Goal: Information Seeking & Learning: Learn about a topic

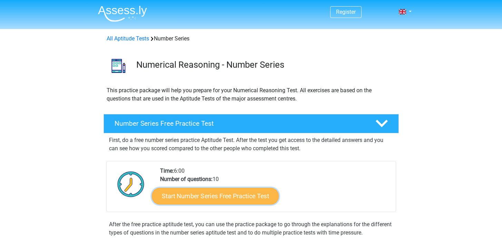
click at [188, 195] on link "Start Number Series Free Practice Test" at bounding box center [215, 195] width 127 height 17
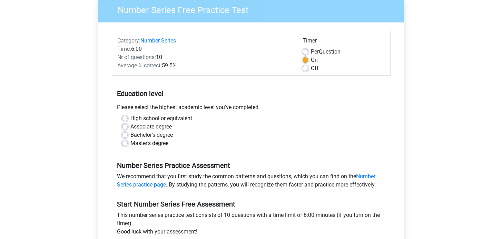
scroll to position [121, 0]
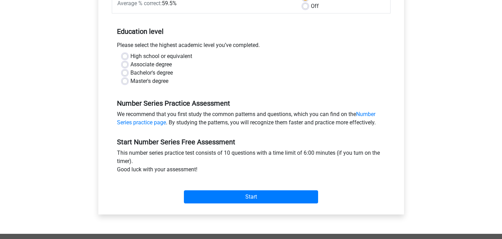
click at [130, 71] on label "Bachelor's degree" at bounding box center [151, 73] width 42 height 8
click at [122, 71] on input "Bachelor's degree" at bounding box center [125, 72] width 6 height 7
radio input "true"
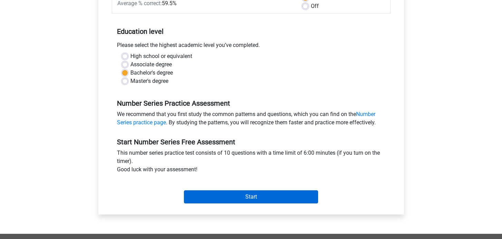
click at [222, 204] on div "Start" at bounding box center [251, 191] width 279 height 30
click at [225, 198] on input "Start" at bounding box center [251, 196] width 134 height 13
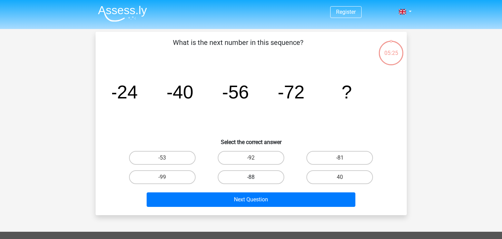
click at [263, 171] on label "-88" at bounding box center [251, 177] width 67 height 14
click at [255, 177] on input "-88" at bounding box center [253, 179] width 4 height 4
radio input "true"
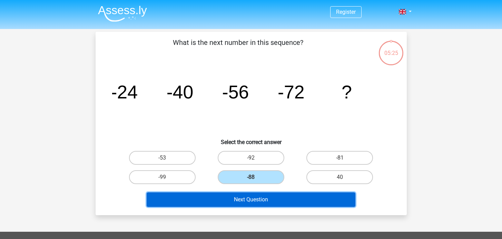
click at [260, 197] on button "Next Question" at bounding box center [251, 199] width 209 height 14
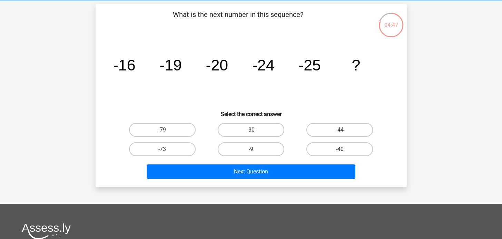
scroll to position [19, 0]
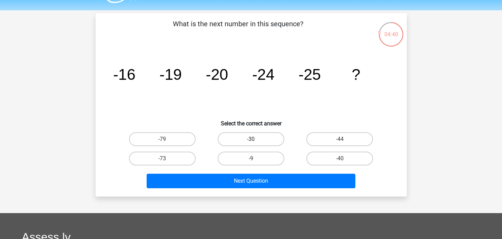
click at [259, 135] on label "-30" at bounding box center [251, 139] width 67 height 14
click at [255, 139] on input "-30" at bounding box center [253, 141] width 4 height 4
radio input "true"
click at [255, 172] on div "Next Question" at bounding box center [251, 179] width 289 height 23
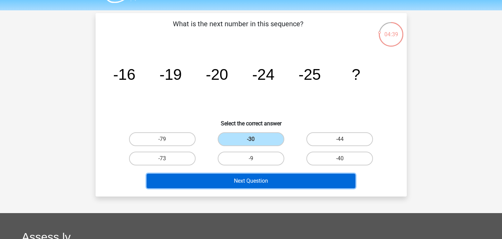
click at [252, 177] on button "Next Question" at bounding box center [251, 181] width 209 height 14
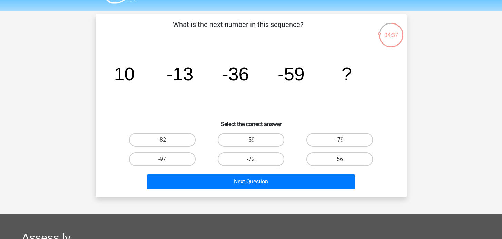
scroll to position [0, 0]
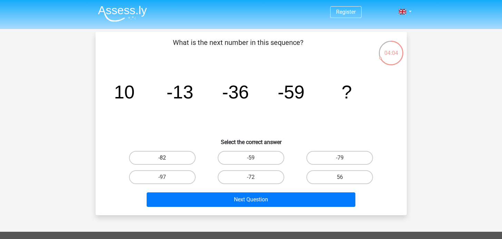
click at [177, 157] on label "-82" at bounding box center [162, 158] width 67 height 14
click at [167, 158] on input "-82" at bounding box center [164, 160] width 4 height 4
radio input "true"
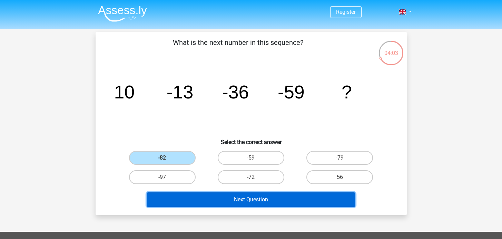
click at [183, 194] on button "Next Question" at bounding box center [251, 199] width 209 height 14
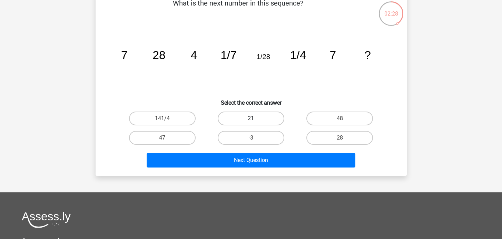
scroll to position [41, 0]
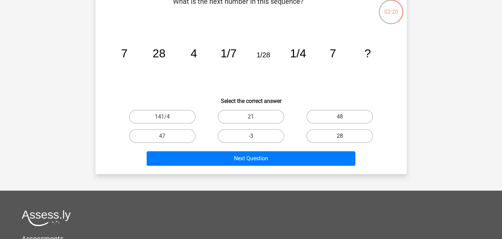
click at [327, 136] on label "28" at bounding box center [339, 136] width 67 height 14
click at [340, 136] on input "28" at bounding box center [342, 138] width 4 height 4
radio input "true"
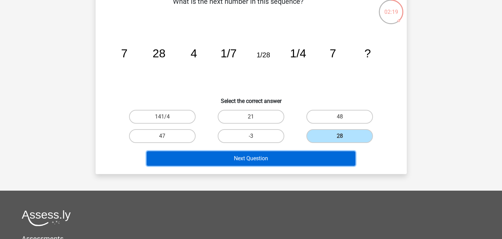
click at [306, 158] on button "Next Question" at bounding box center [251, 158] width 209 height 14
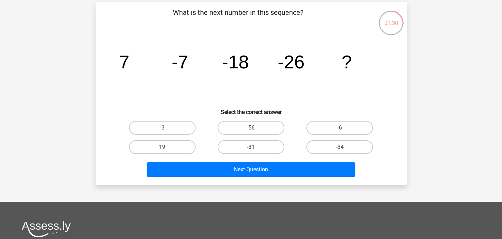
scroll to position [34, 0]
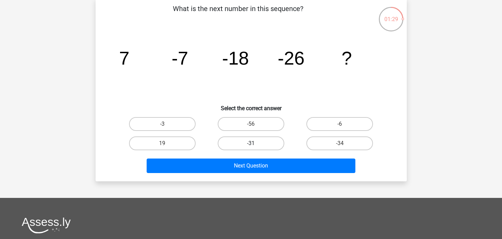
click at [249, 146] on label "-31" at bounding box center [251, 143] width 67 height 14
click at [251, 146] on input "-31" at bounding box center [253, 145] width 4 height 4
radio input "true"
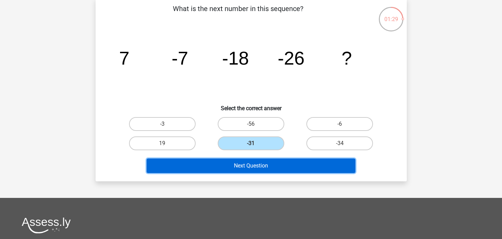
click at [249, 165] on button "Next Question" at bounding box center [251, 165] width 209 height 14
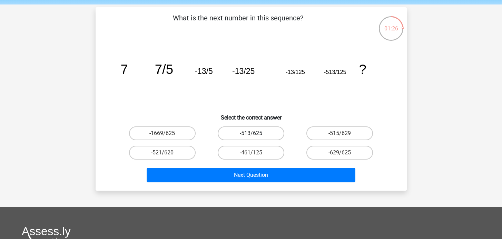
scroll to position [25, 0]
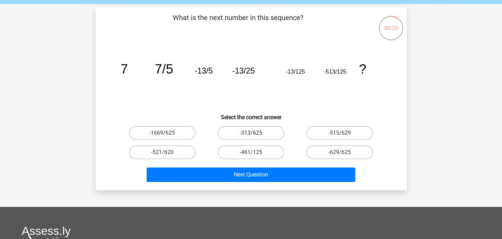
click at [256, 129] on label "-513/625" at bounding box center [251, 133] width 67 height 14
click at [255, 133] on input "-513/625" at bounding box center [253, 135] width 4 height 4
radio input "true"
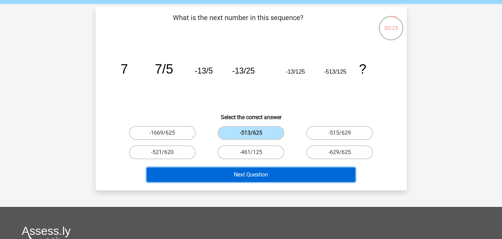
click at [252, 177] on button "Next Question" at bounding box center [251, 174] width 209 height 14
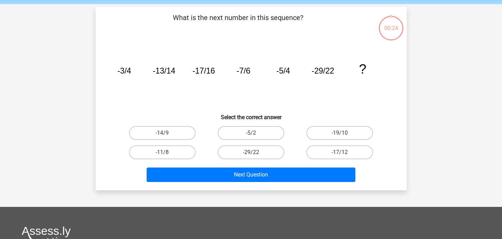
scroll to position [32, 0]
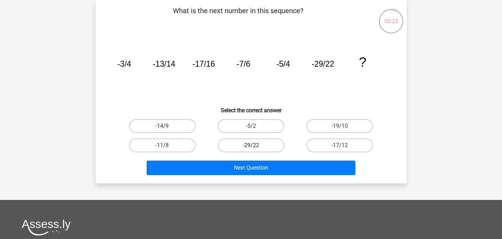
click at [253, 144] on label "-29/22" at bounding box center [251, 145] width 67 height 14
click at [253, 145] on input "-29/22" at bounding box center [253, 147] width 4 height 4
radio input "true"
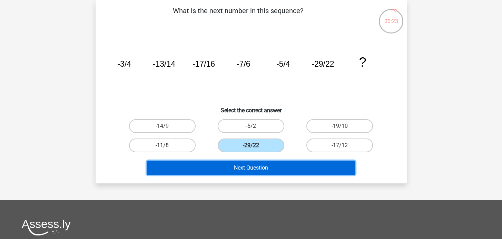
click at [253, 163] on button "Next Question" at bounding box center [251, 167] width 209 height 14
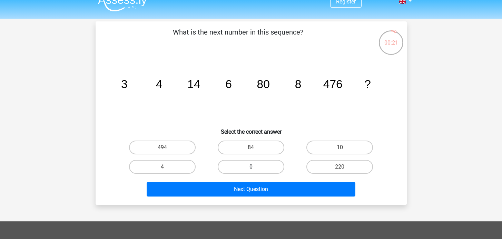
scroll to position [0, 0]
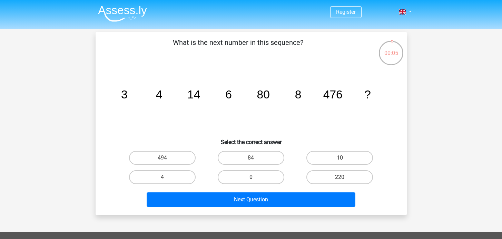
click at [252, 158] on input "84" at bounding box center [253, 160] width 4 height 4
radio input "true"
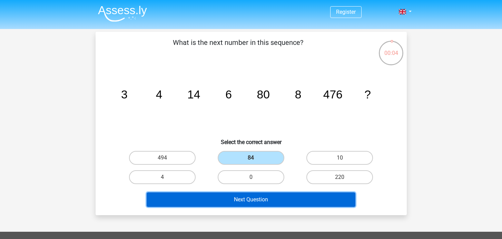
click at [251, 195] on button "Next Question" at bounding box center [251, 199] width 209 height 14
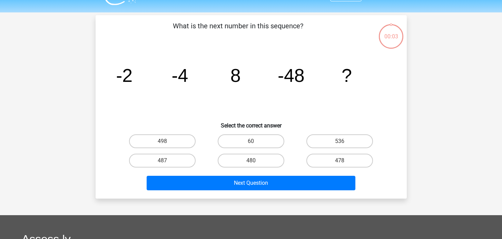
scroll to position [32, 0]
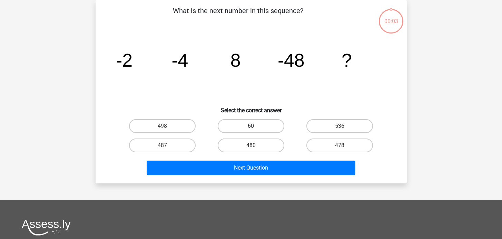
click at [248, 132] on label "60" at bounding box center [251, 126] width 67 height 14
click at [251, 130] on input "60" at bounding box center [253, 128] width 4 height 4
radio input "true"
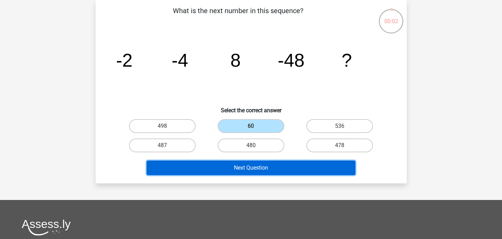
click at [248, 162] on button "Next Question" at bounding box center [251, 167] width 209 height 14
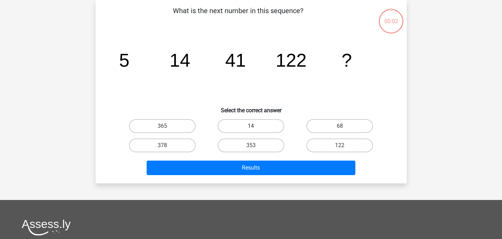
click at [248, 126] on label "14" at bounding box center [251, 126] width 67 height 14
click at [251, 126] on input "14" at bounding box center [253, 128] width 4 height 4
radio input "true"
click at [250, 158] on div "Results" at bounding box center [251, 166] width 289 height 23
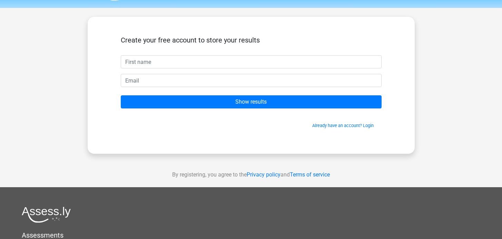
scroll to position [23, 0]
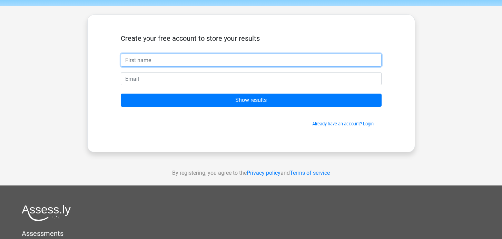
click at [290, 57] on input "text" at bounding box center [251, 59] width 261 height 13
type input "e"
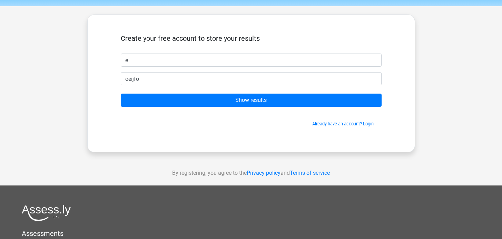
click at [264, 71] on form "Create your free account to store your results e oeijfo Show results Already ha…" at bounding box center [251, 80] width 261 height 93
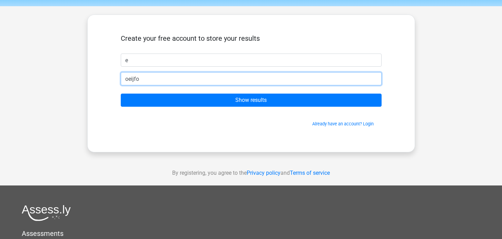
click at [272, 72] on input "oeijfo" at bounding box center [251, 78] width 261 height 13
click at [269, 79] on input "oeijfo" at bounding box center [251, 78] width 261 height 13
type input "[EMAIL_ADDRESS][DOMAIN_NAME]"
click at [121, 93] on input "Show results" at bounding box center [251, 99] width 261 height 13
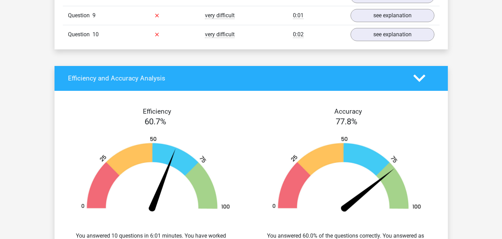
scroll to position [733, 0]
